Goal: Task Accomplishment & Management: Manage account settings

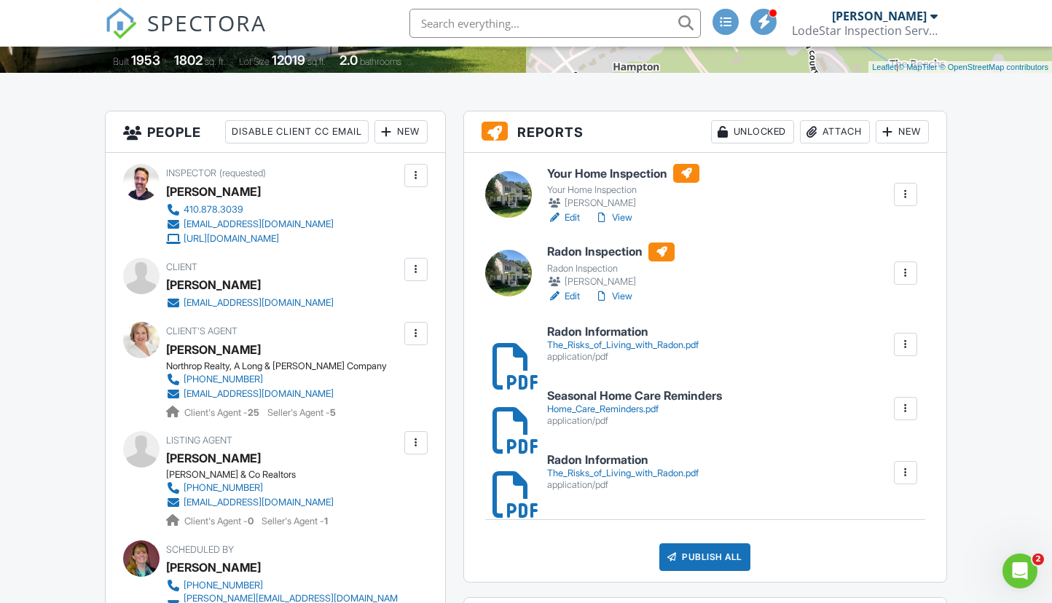
click at [820, 133] on div "Attach" at bounding box center [835, 131] width 70 height 23
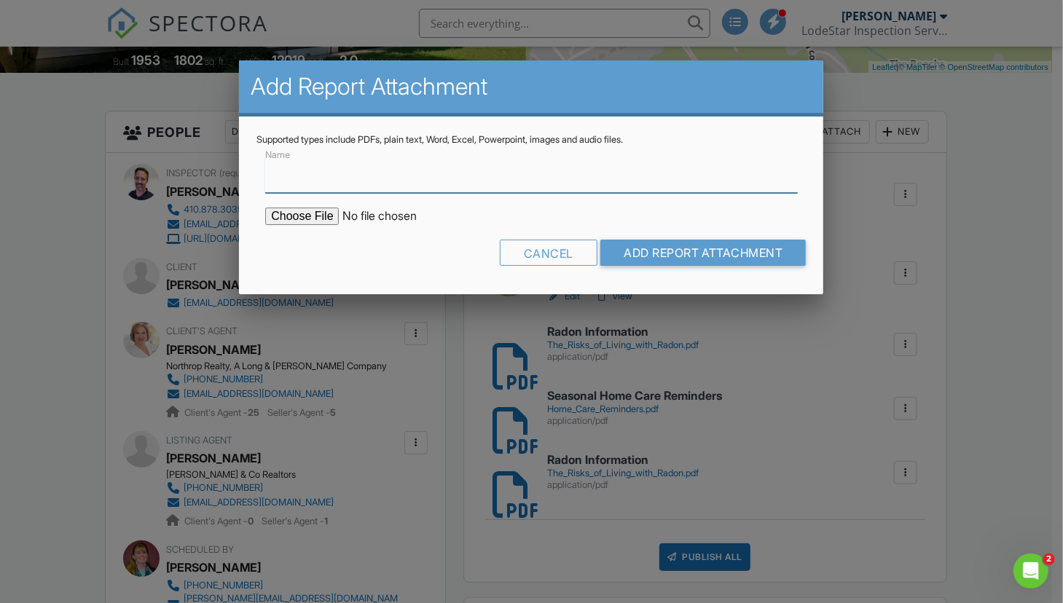
click at [417, 184] on input "Name" at bounding box center [531, 175] width 532 height 36
type input "Termite Report"
click at [320, 212] on input "file" at bounding box center [389, 216] width 248 height 17
type input "C:\fakepath\1003 Hart Rd Termite Report.pdf"
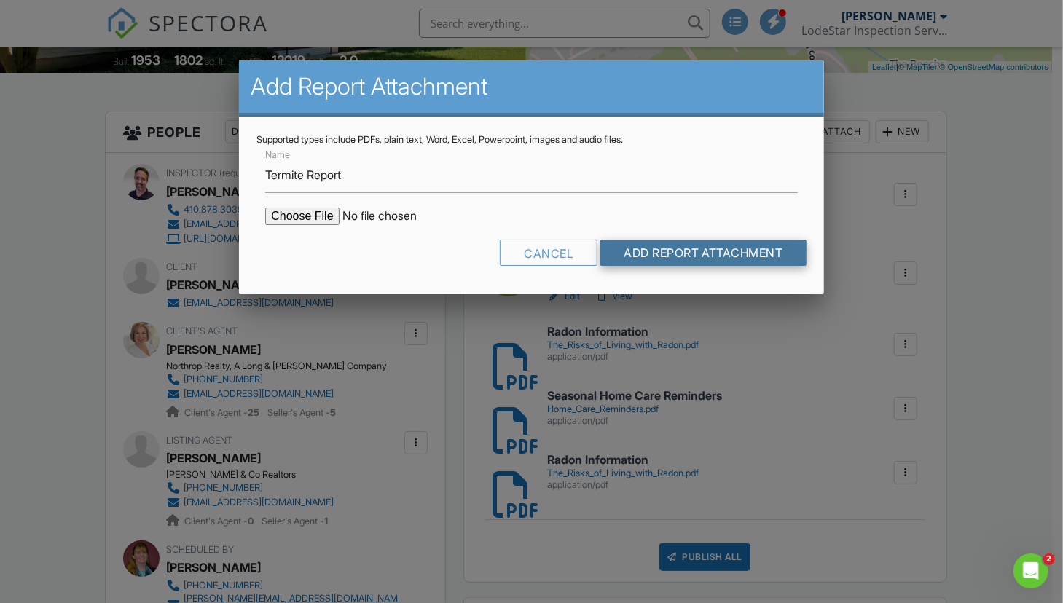
click at [652, 247] on input "Add Report Attachment" at bounding box center [703, 253] width 206 height 26
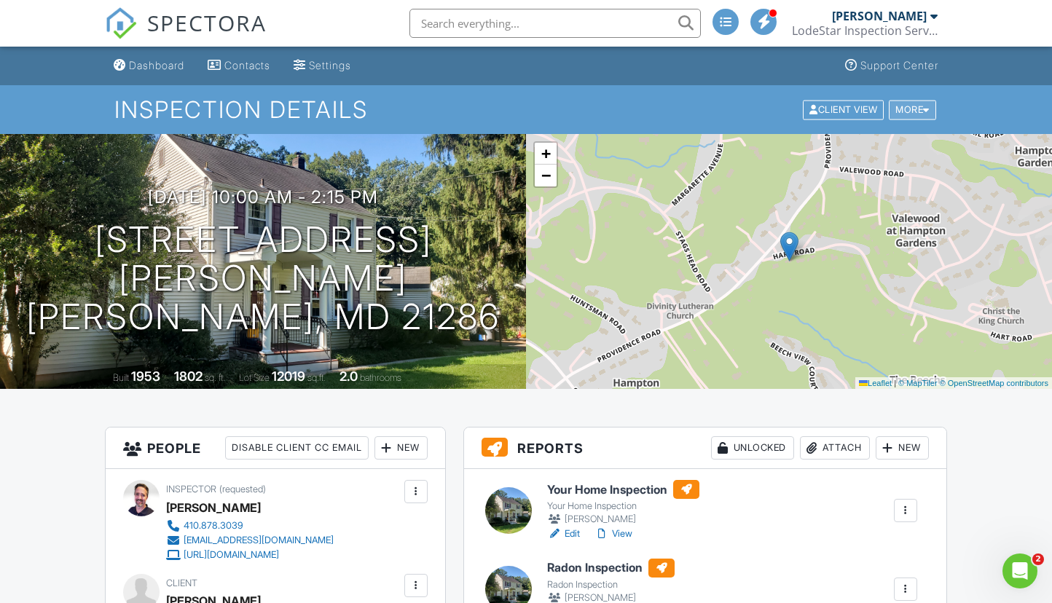
click at [896, 113] on div "More" at bounding box center [912, 110] width 47 height 20
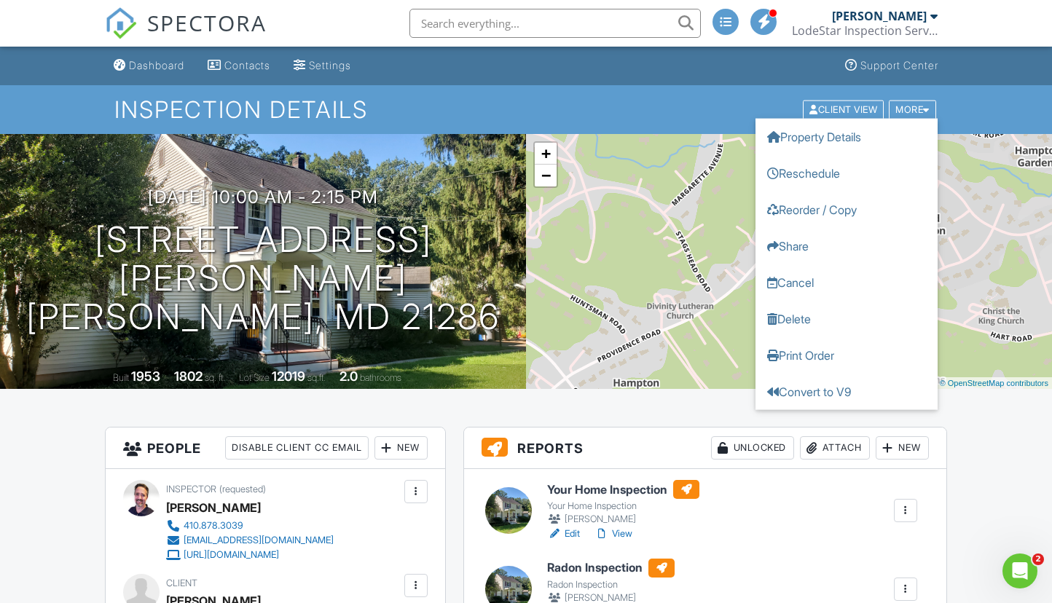
click at [701, 92] on div "Inspection Details Client View More Property Details Reschedule Reorder / Copy …" at bounding box center [526, 109] width 1052 height 49
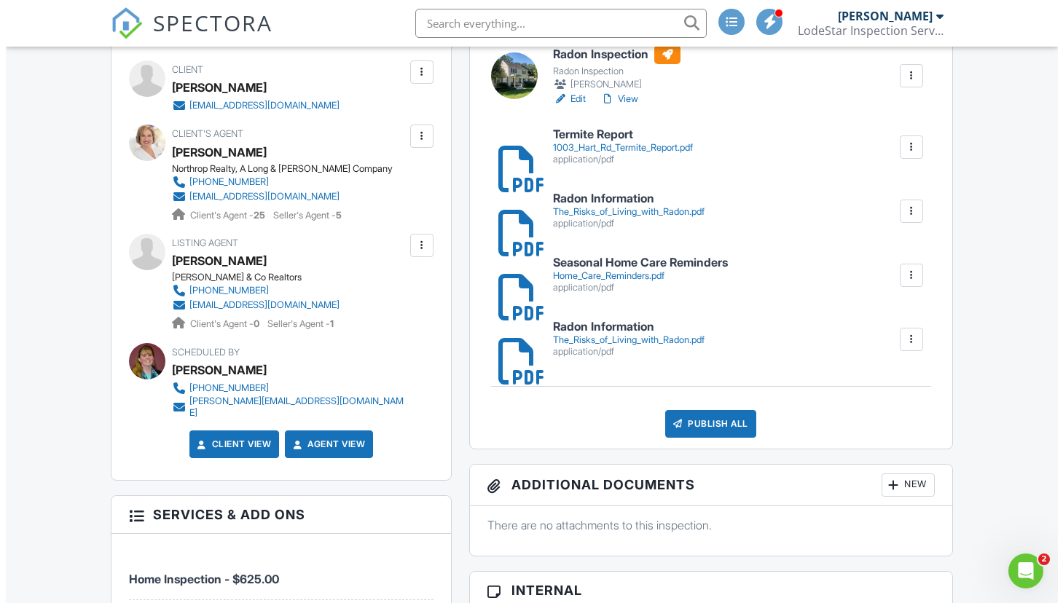
scroll to position [516, 0]
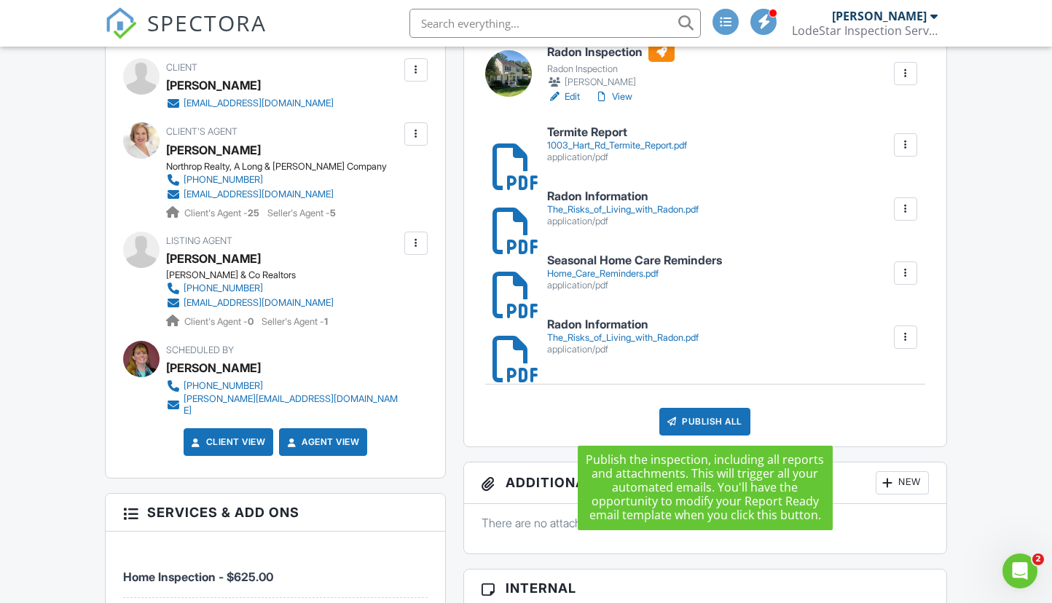
click at [706, 415] on div "Publish All" at bounding box center [704, 422] width 91 height 28
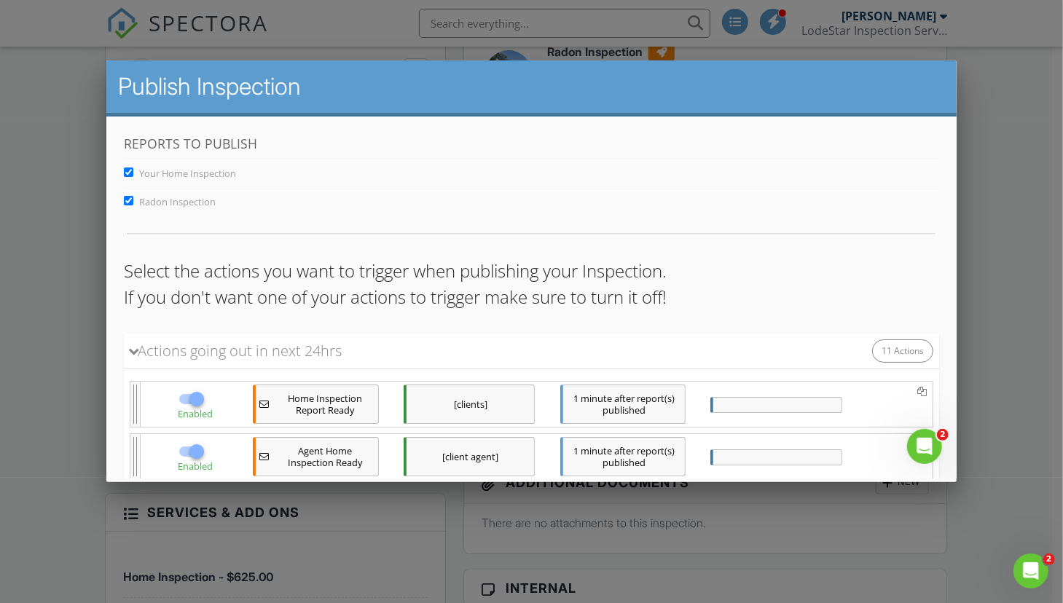
scroll to position [570, 0]
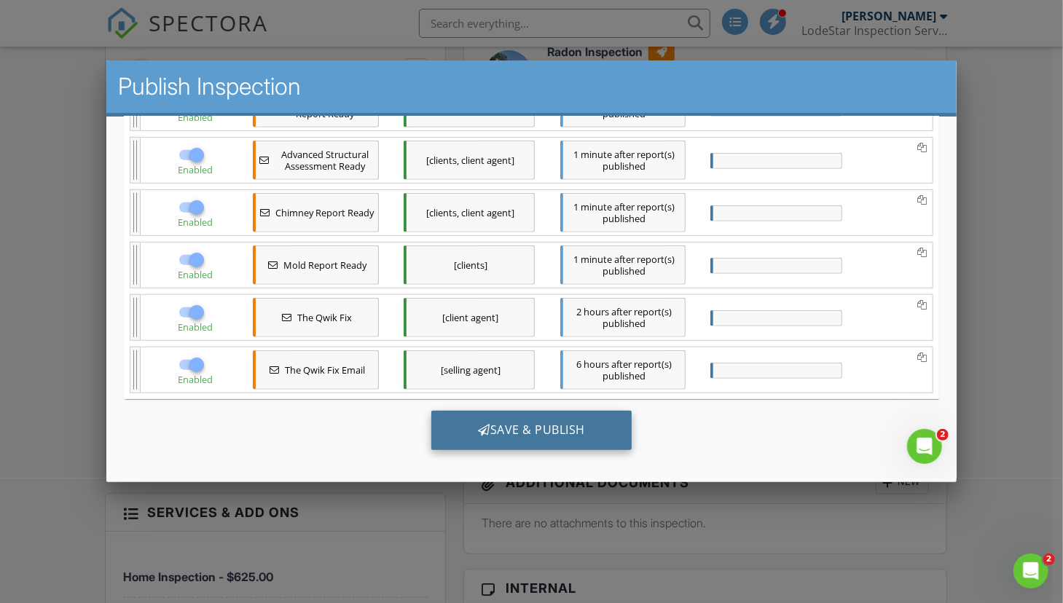
click at [522, 422] on div "Save & Publish" at bounding box center [530, 429] width 200 height 39
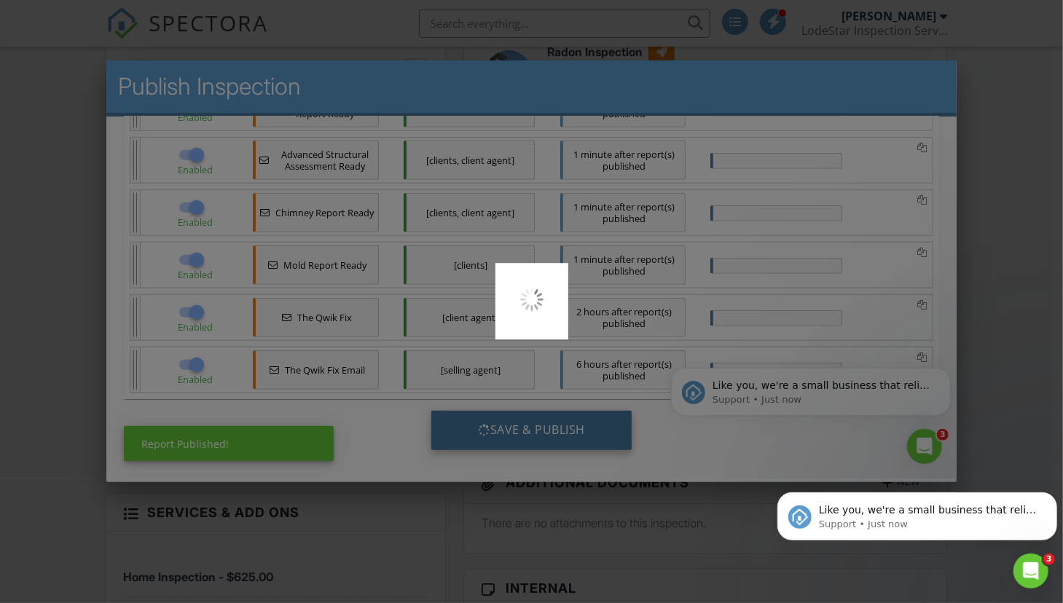
scroll to position [0, 0]
